Goal: Task Accomplishment & Management: Manage account settings

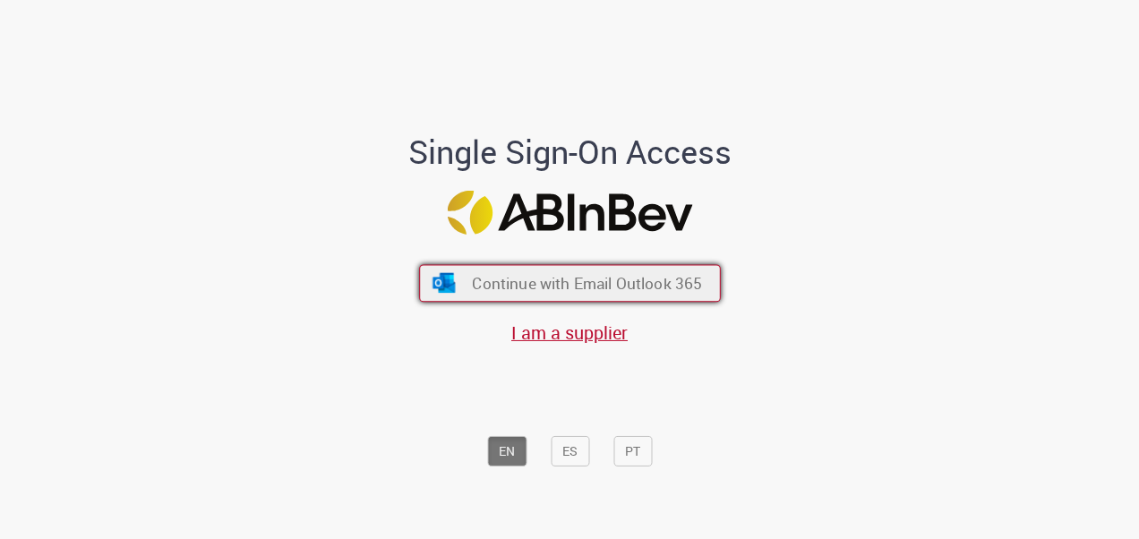
click at [577, 285] on span "Continue with Email Outlook 365" at bounding box center [587, 282] width 230 height 21
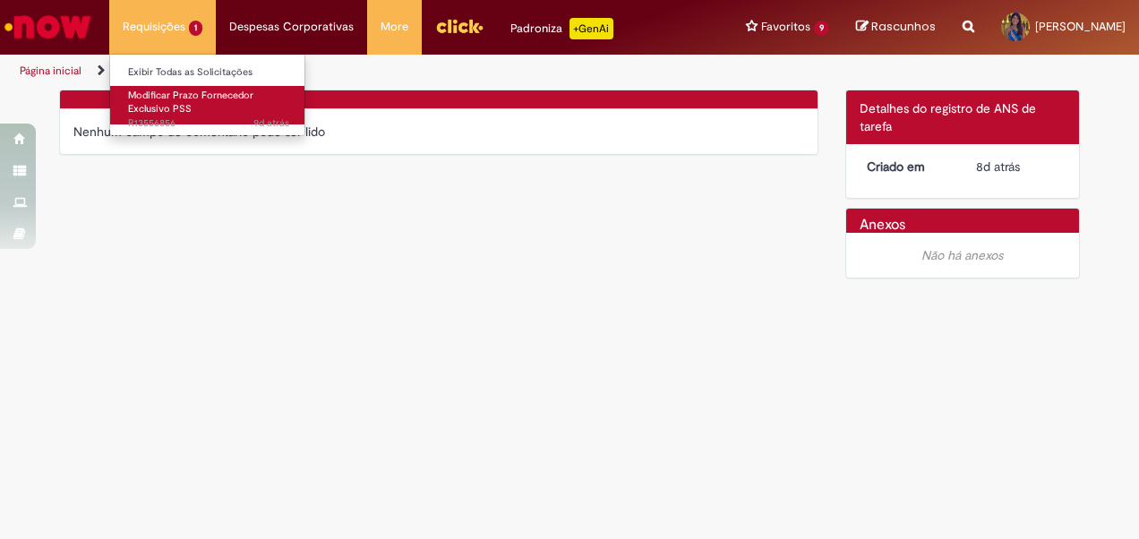
click at [207, 99] on span "Modificar Prazo Fornecedor Exclusivo PSS" at bounding box center [190, 103] width 125 height 28
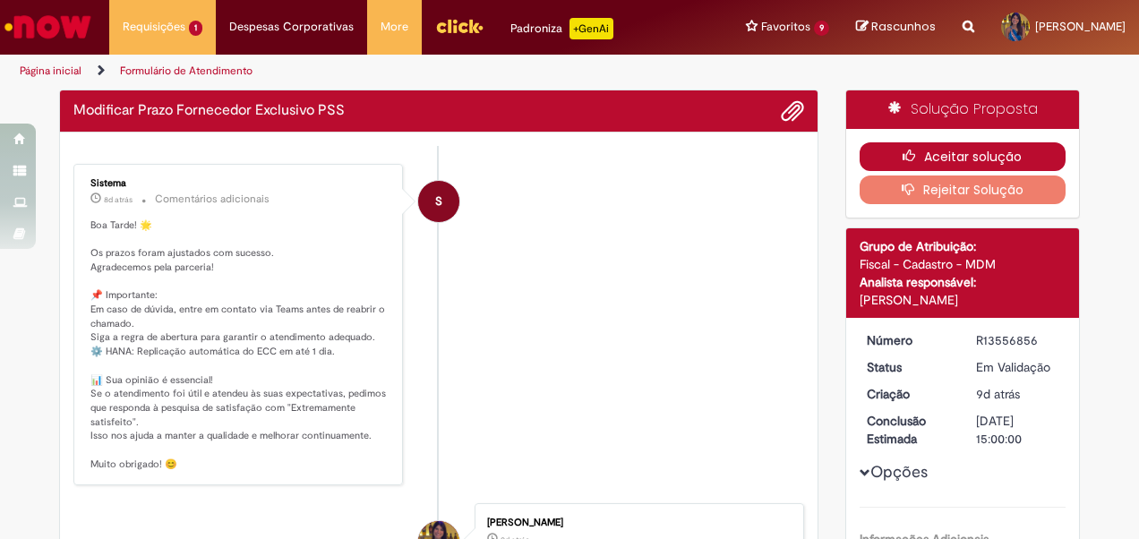
click at [950, 150] on button "Aceitar solução" at bounding box center [963, 156] width 207 height 29
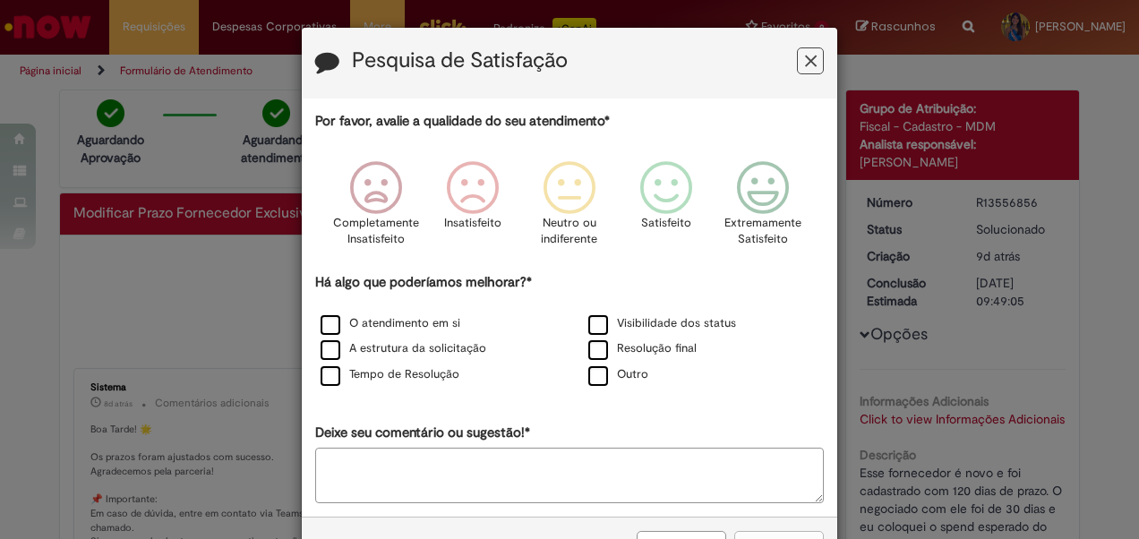
click at [797, 53] on button "Feedback" at bounding box center [810, 60] width 27 height 27
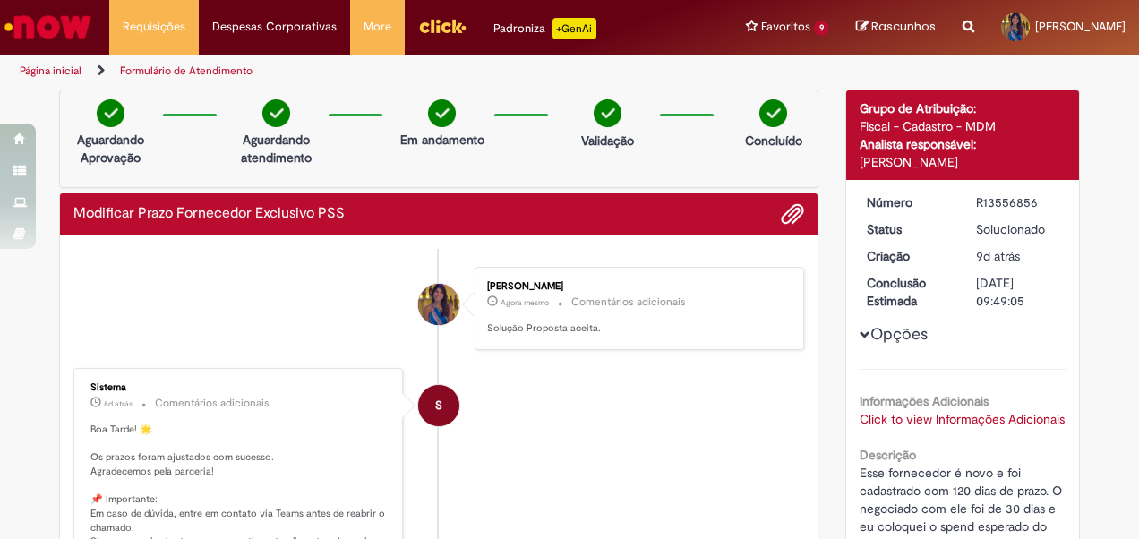
click at [34, 29] on img "Ir para a Homepage" at bounding box center [48, 27] width 92 height 36
